Goal: Information Seeking & Learning: Learn about a topic

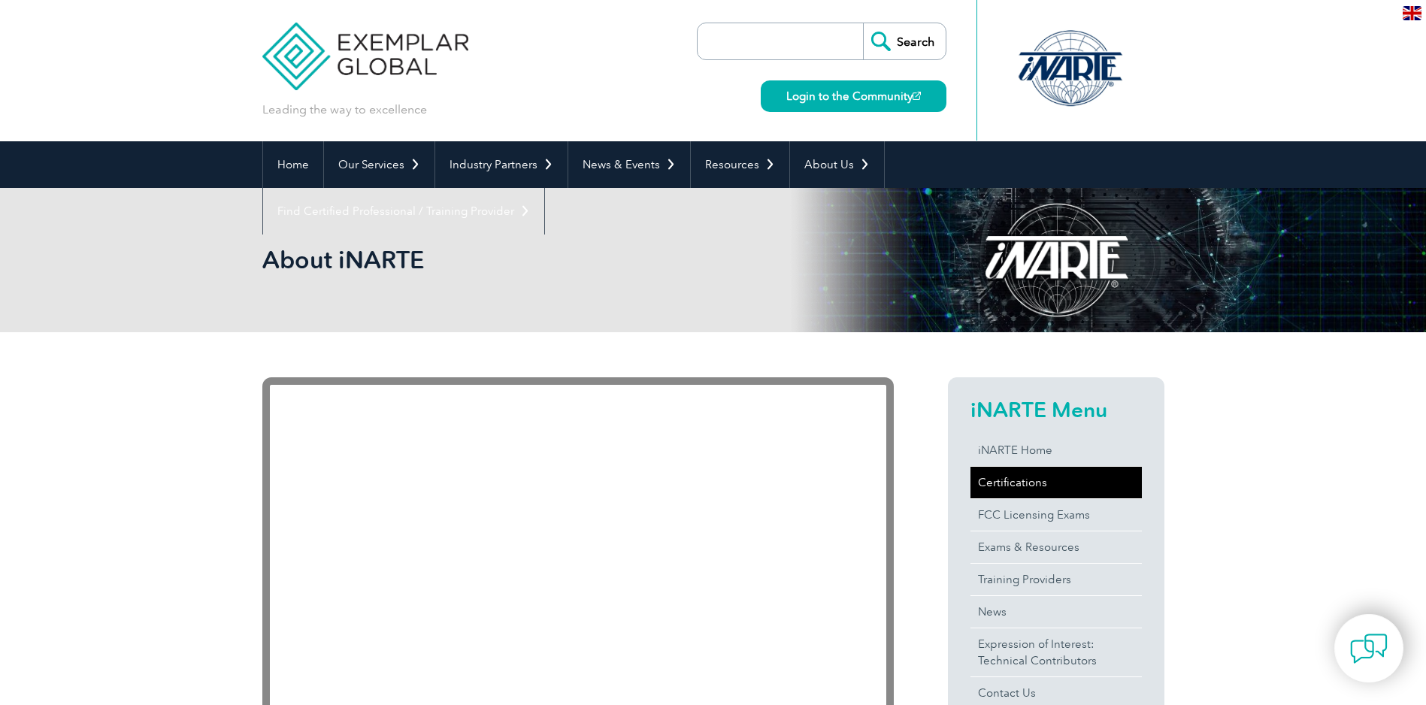
click at [1046, 481] on link "Certifications" at bounding box center [1055, 483] width 171 height 32
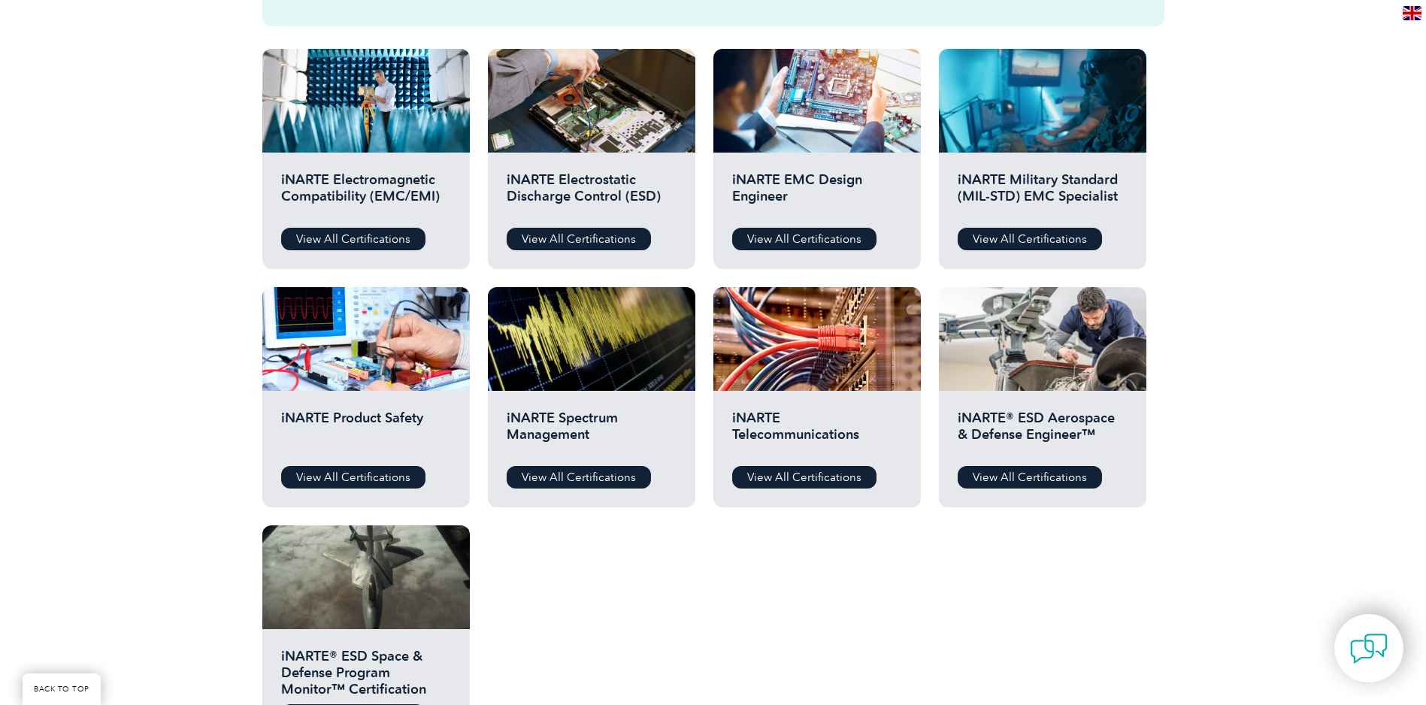
scroll to position [526, 0]
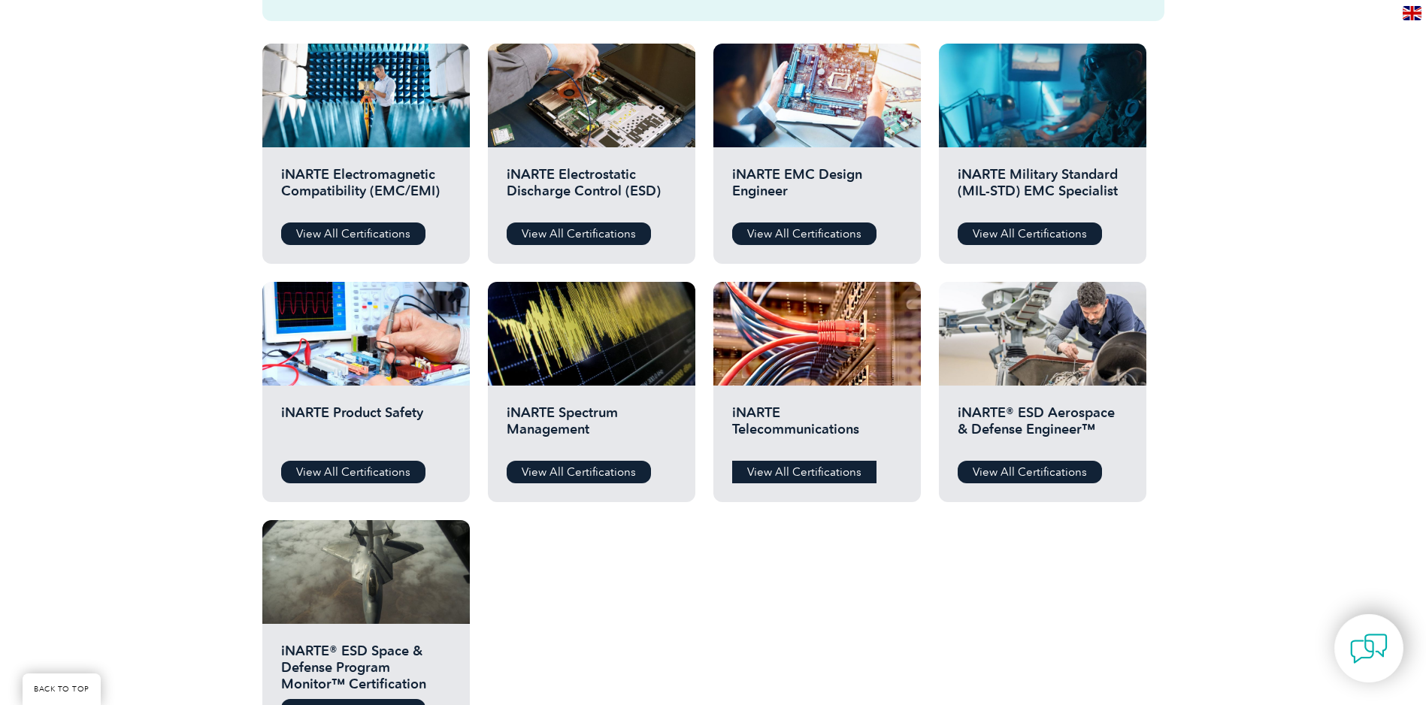
click at [813, 473] on link "View All Certifications" at bounding box center [804, 472] width 144 height 23
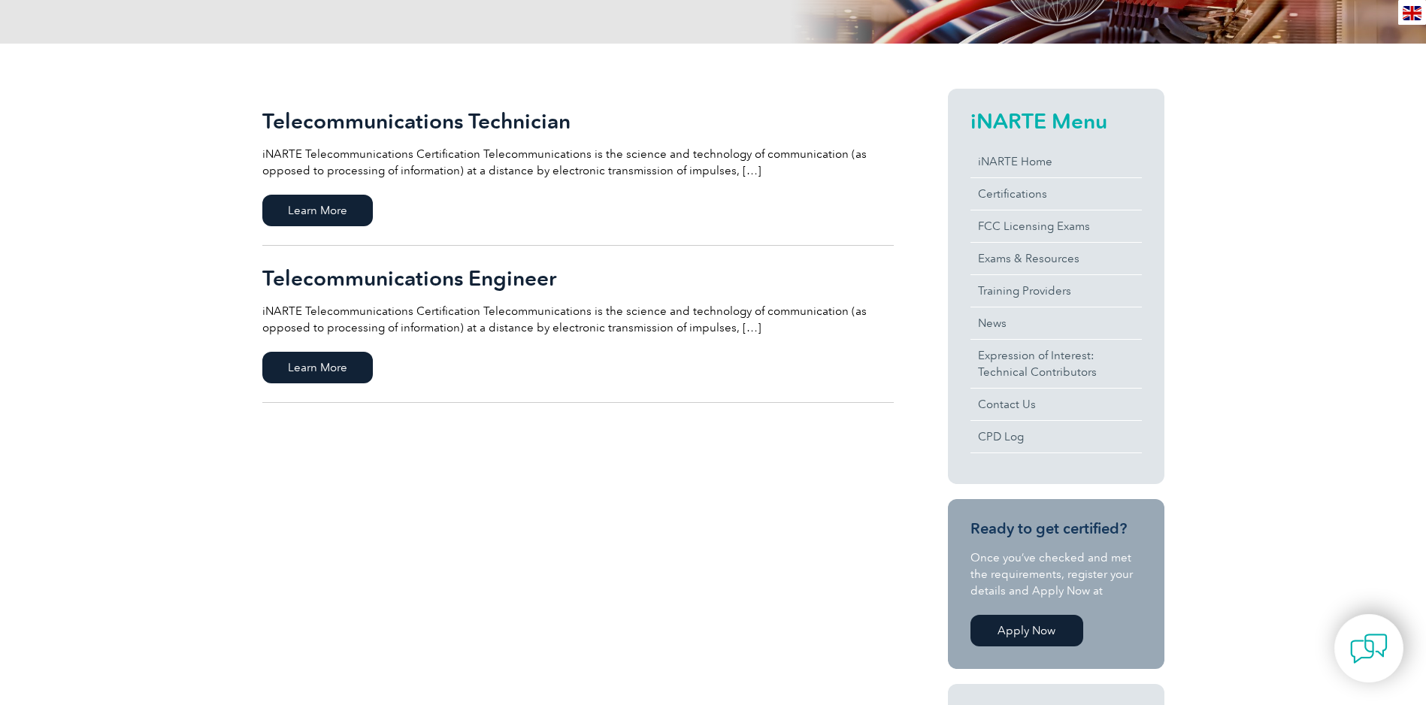
scroll to position [13, 0]
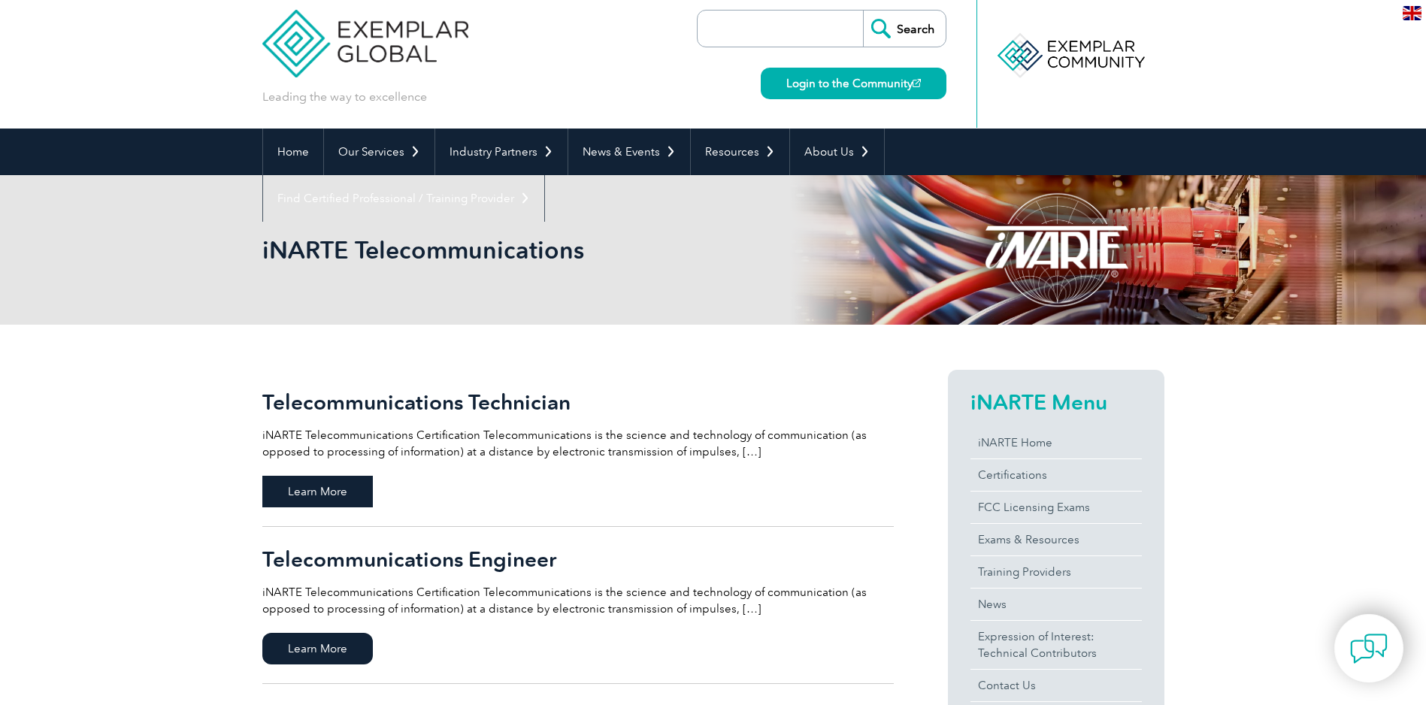
click at [337, 497] on span "Learn More" at bounding box center [317, 492] width 110 height 32
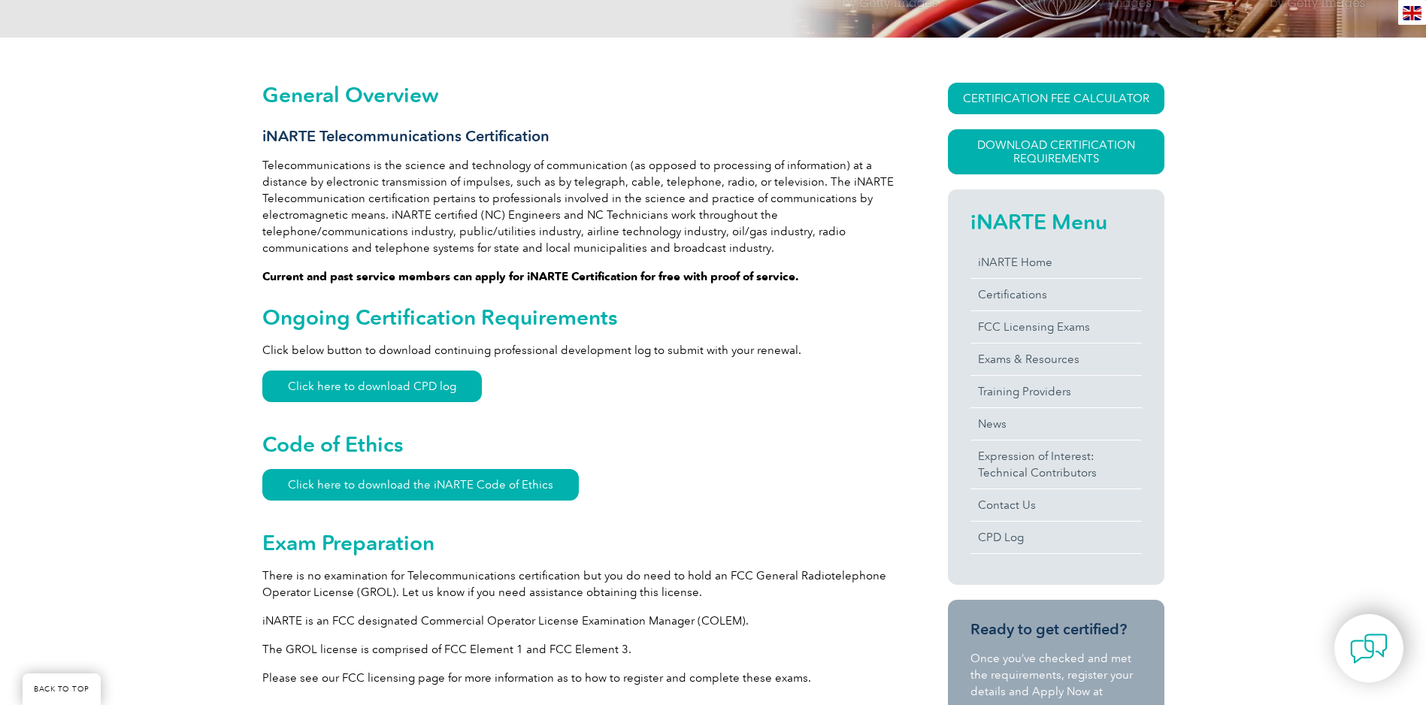
scroll to position [225, 0]
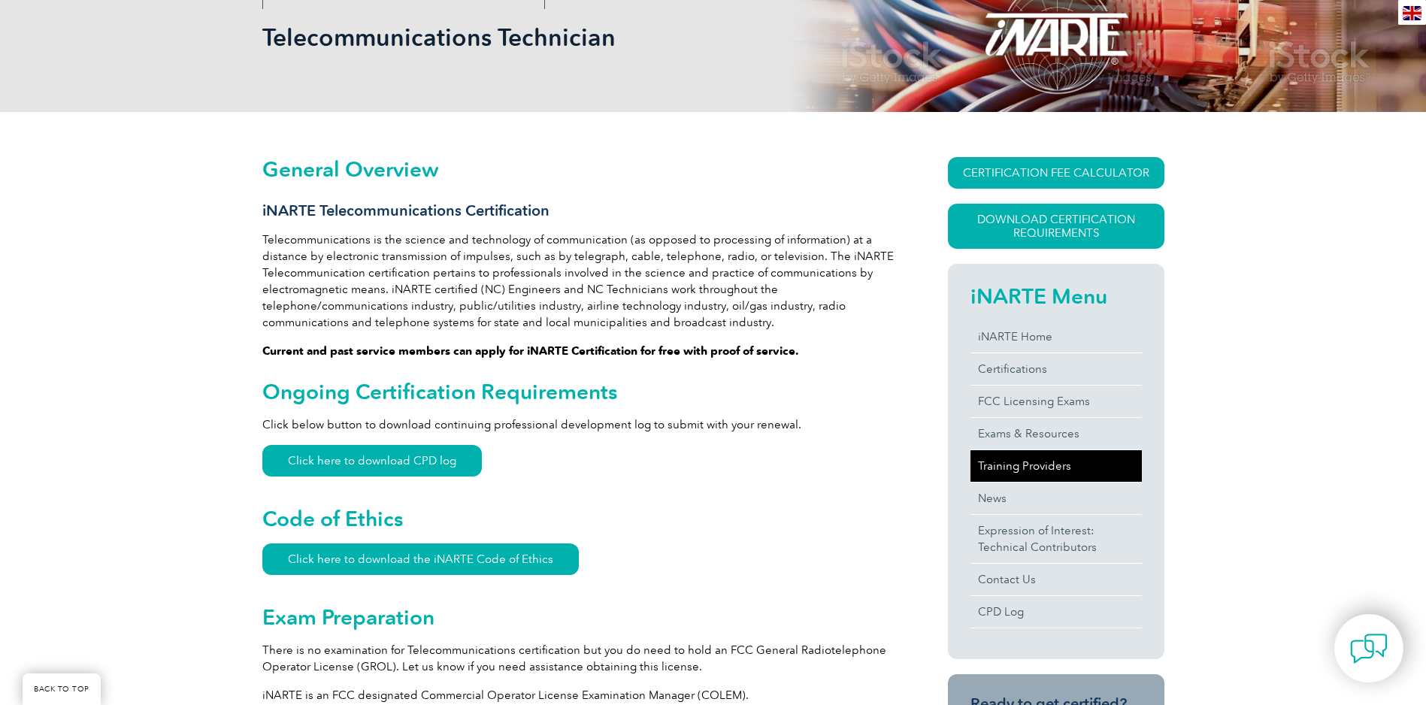
click at [1045, 464] on link "Training Providers" at bounding box center [1055, 466] width 171 height 32
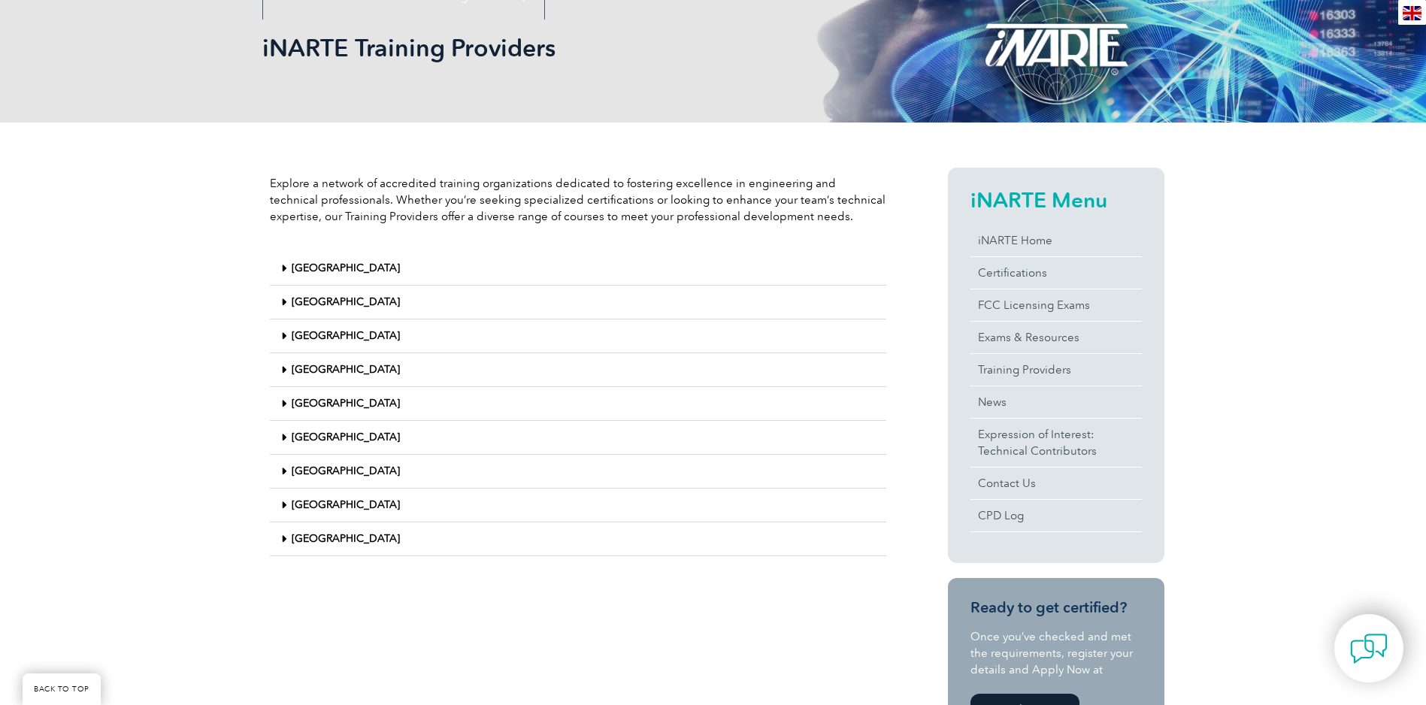
scroll to position [301, 0]
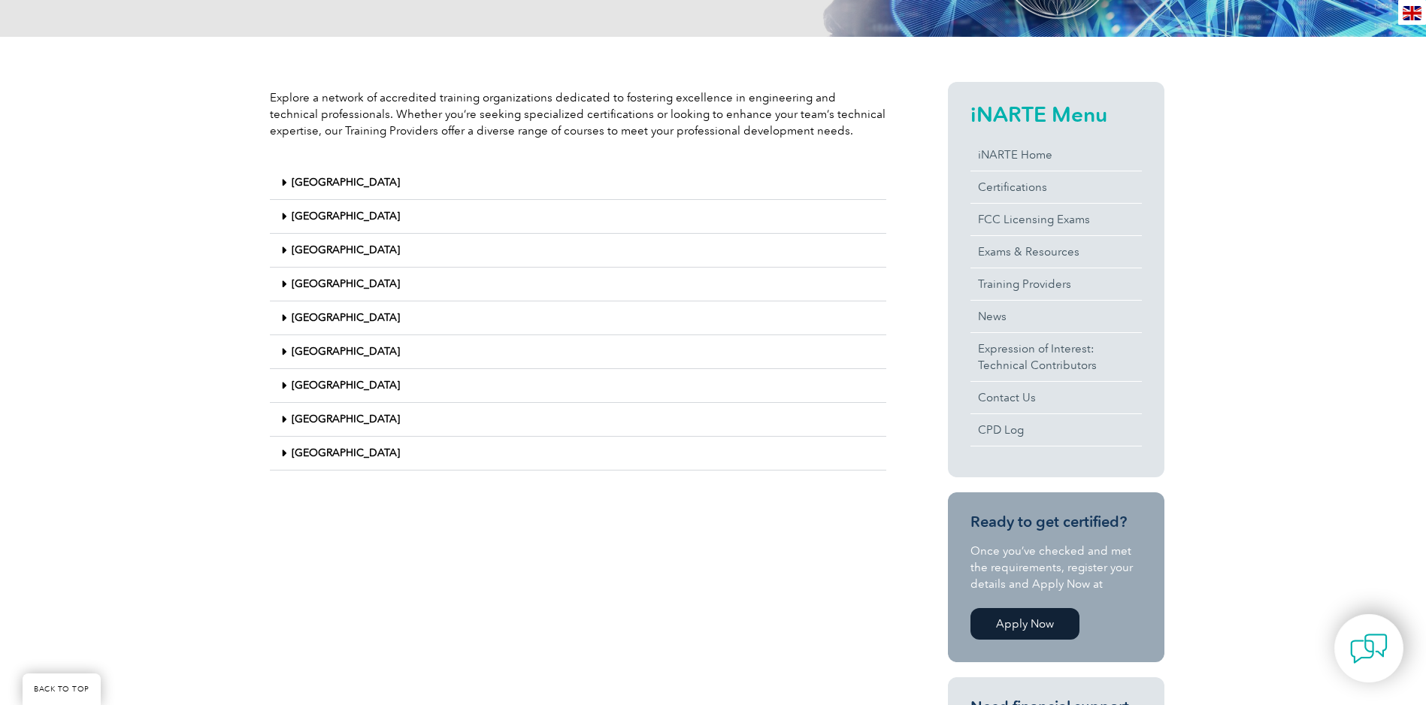
click at [292, 453] on link "United States" at bounding box center [346, 452] width 108 height 13
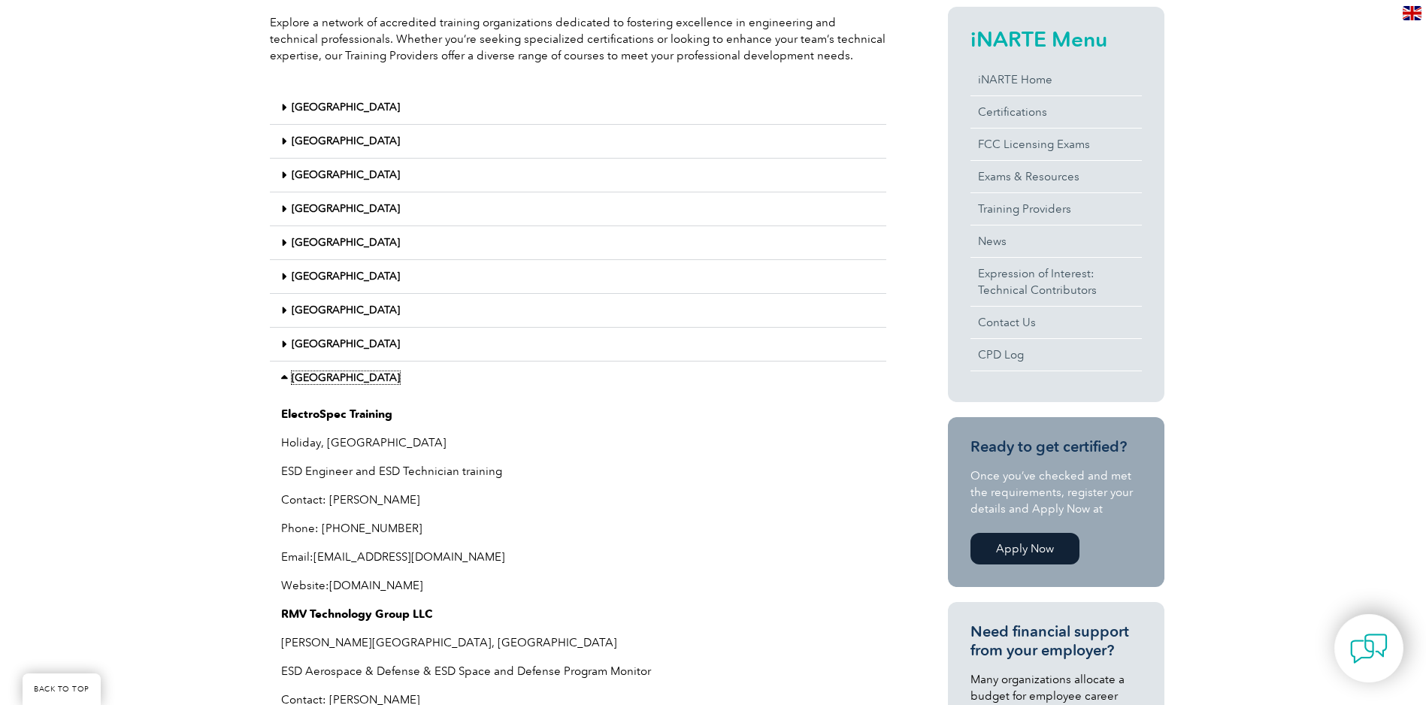
scroll to position [526, 0]
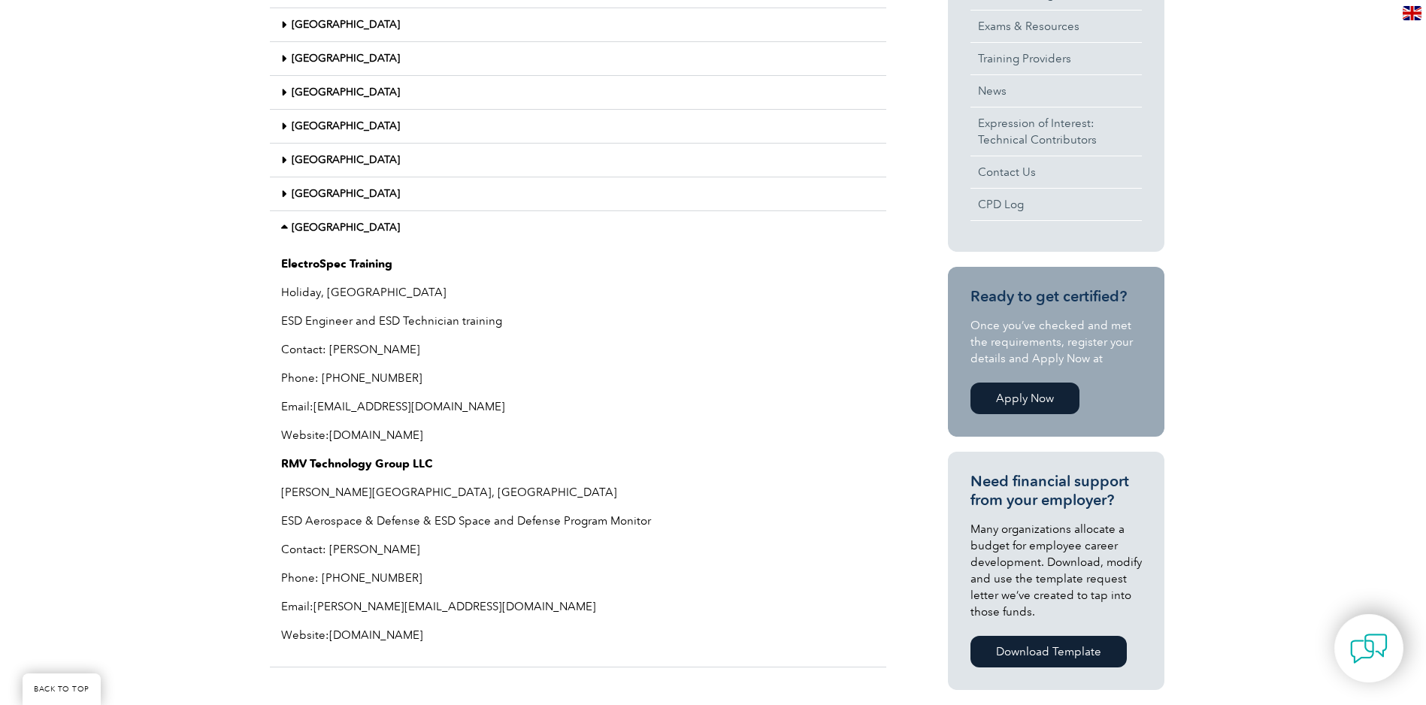
click at [334, 434] on link "www.electrospectraining.com" at bounding box center [376, 435] width 94 height 14
